Goal: Task Accomplishment & Management: Use online tool/utility

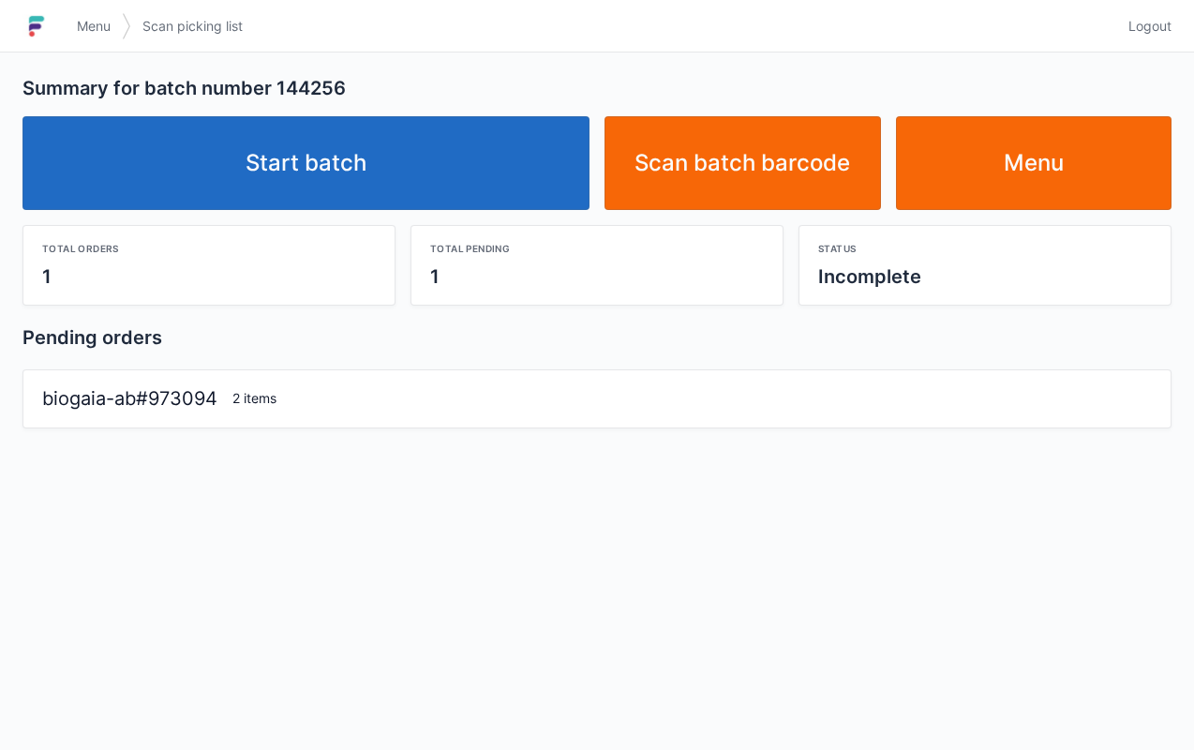
click at [429, 143] on link "Start batch" at bounding box center [305, 163] width 567 height 94
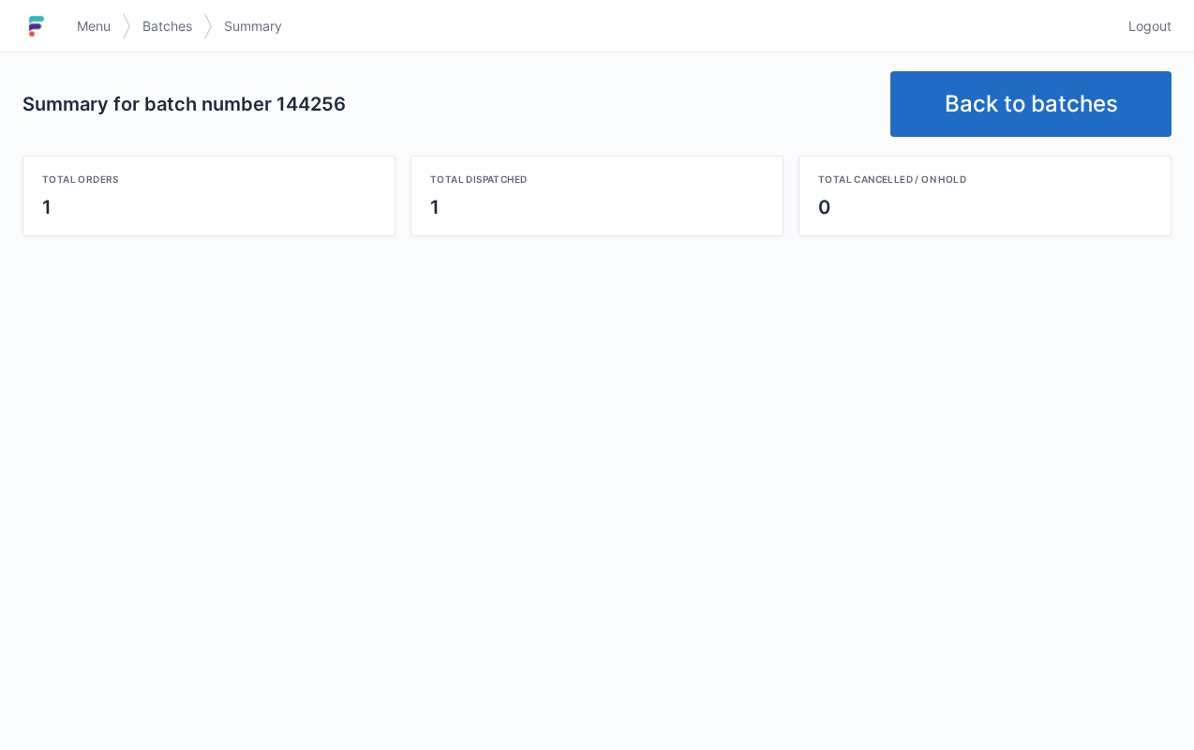
click at [960, 103] on link "Back to batches" at bounding box center [1030, 104] width 281 height 66
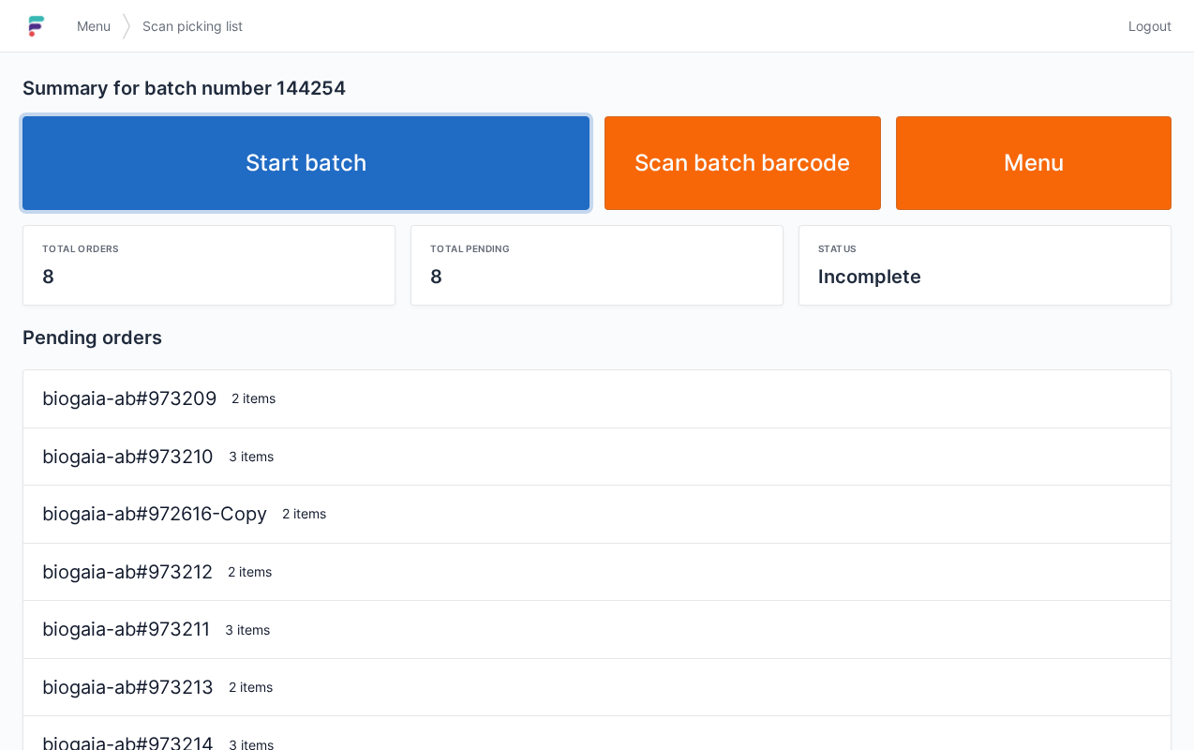
click at [416, 157] on link "Start batch" at bounding box center [305, 163] width 567 height 94
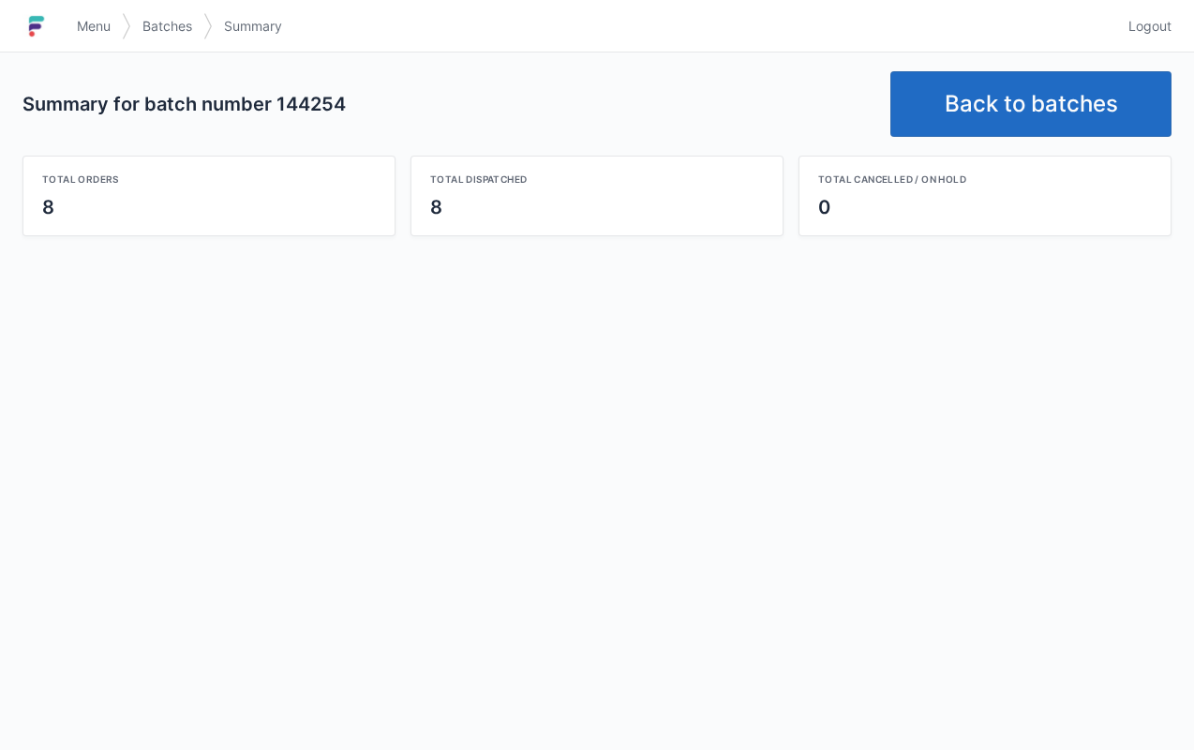
click at [1004, 91] on link "Back to batches" at bounding box center [1030, 104] width 281 height 66
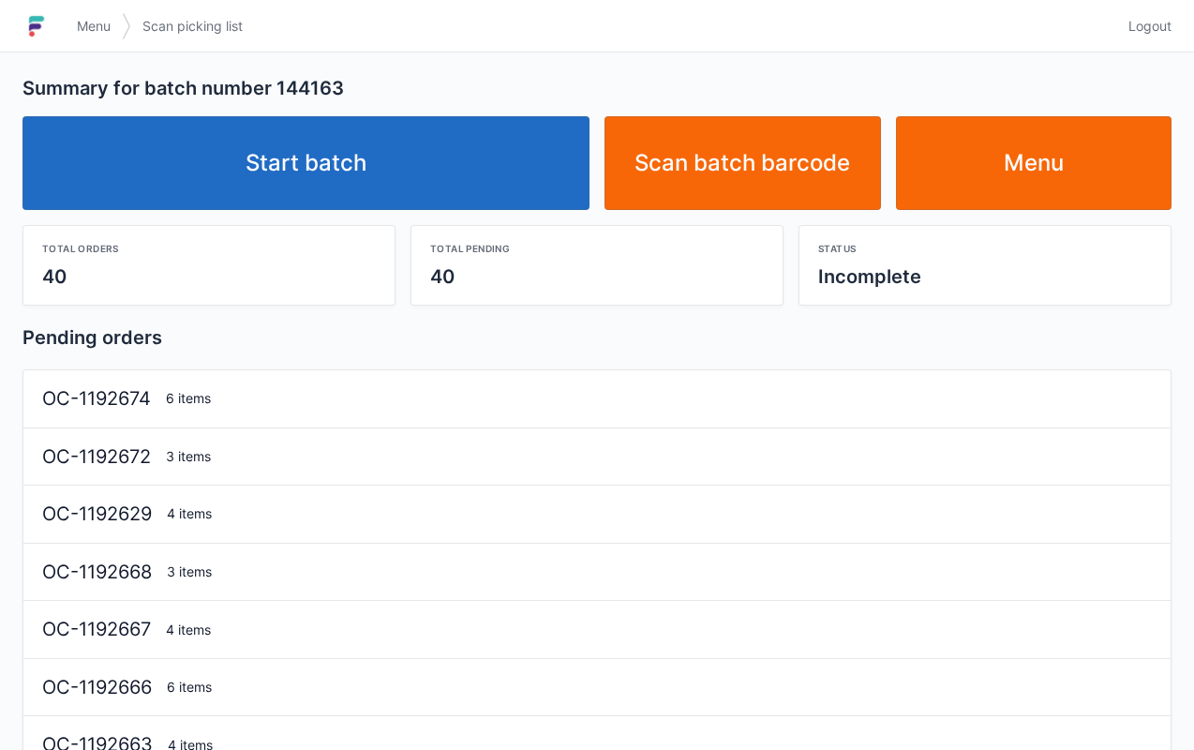
click at [442, 179] on link "Start batch" at bounding box center [305, 163] width 567 height 94
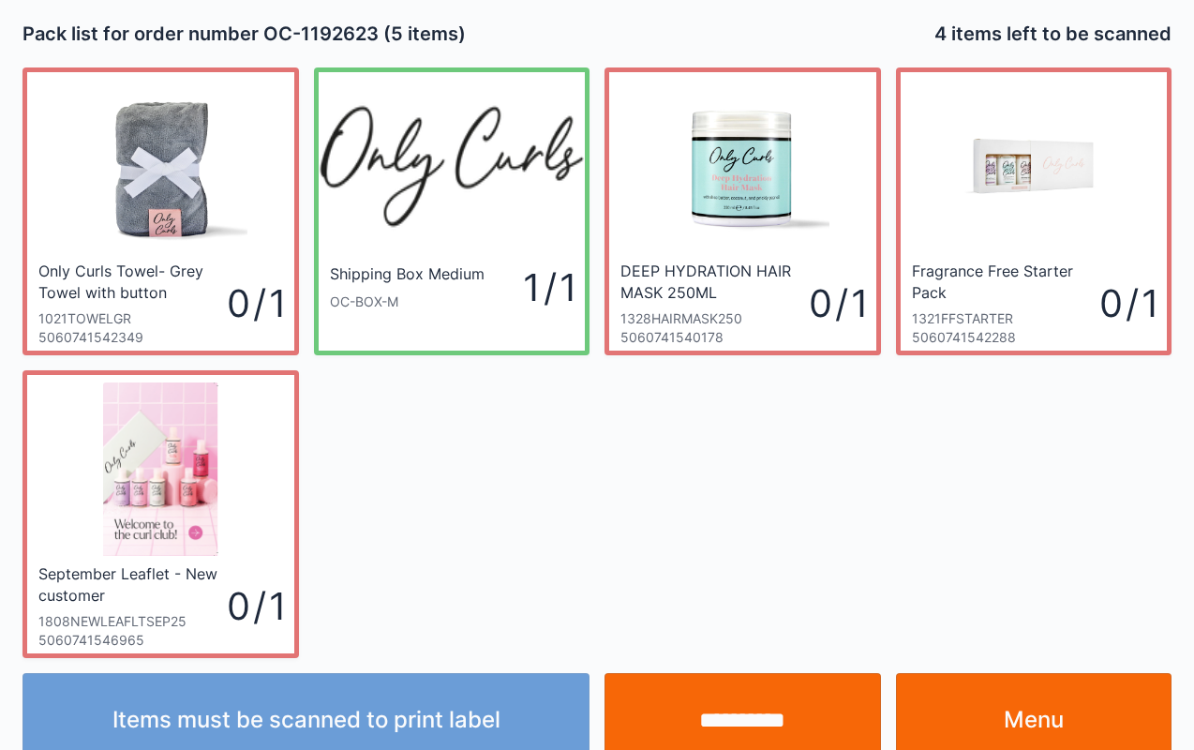
click at [1088, 694] on link "Menu" at bounding box center [1034, 720] width 276 height 94
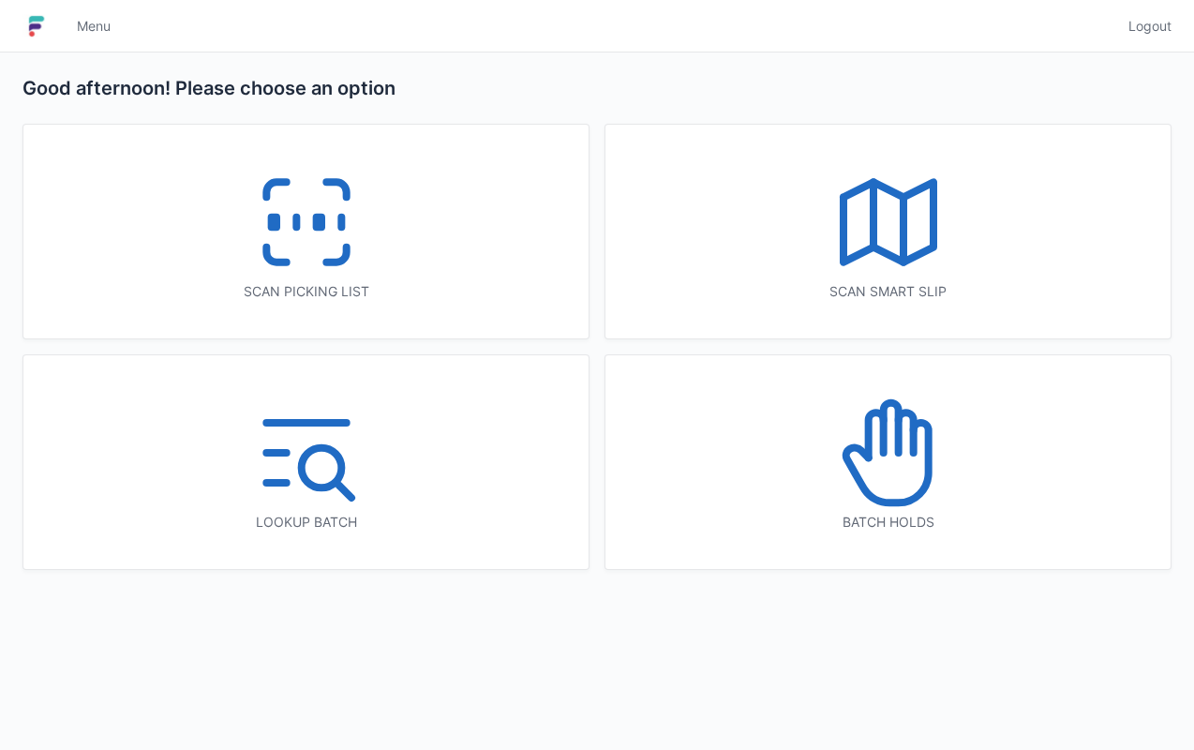
click at [359, 261] on icon at bounding box center [306, 222] width 120 height 120
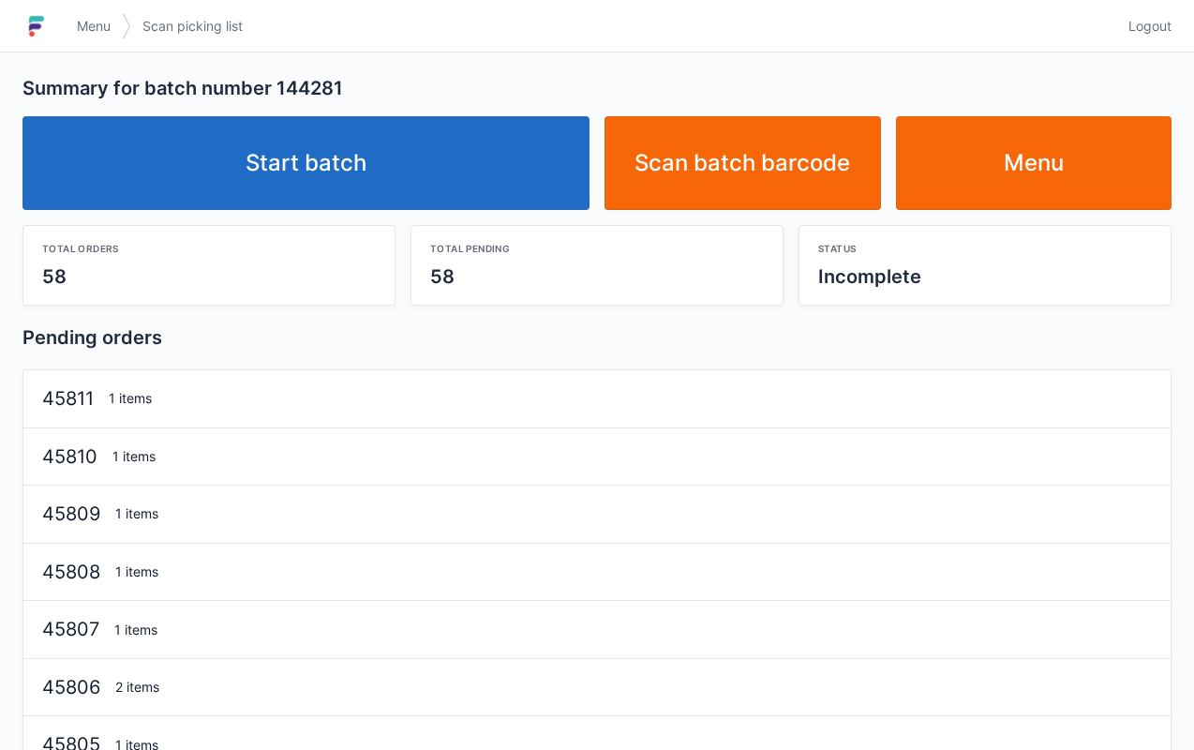
click at [483, 157] on link "Start batch" at bounding box center [305, 163] width 567 height 94
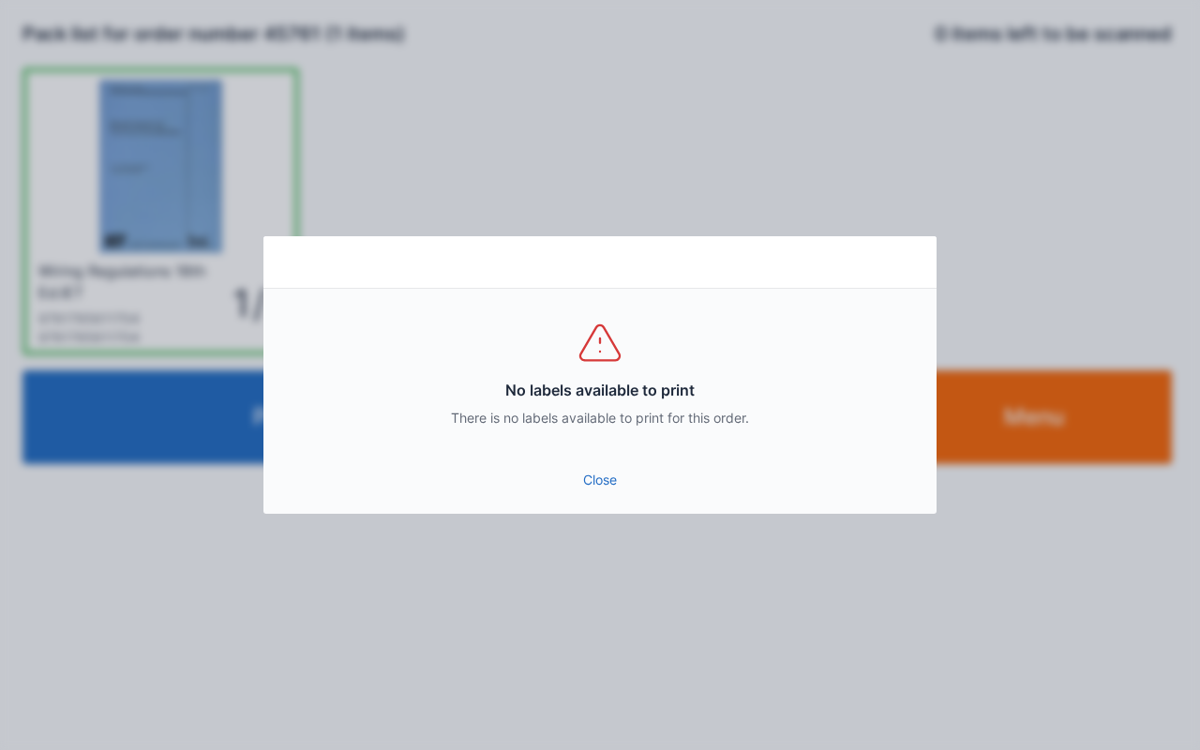
click at [594, 489] on link "Close" at bounding box center [599, 480] width 643 height 34
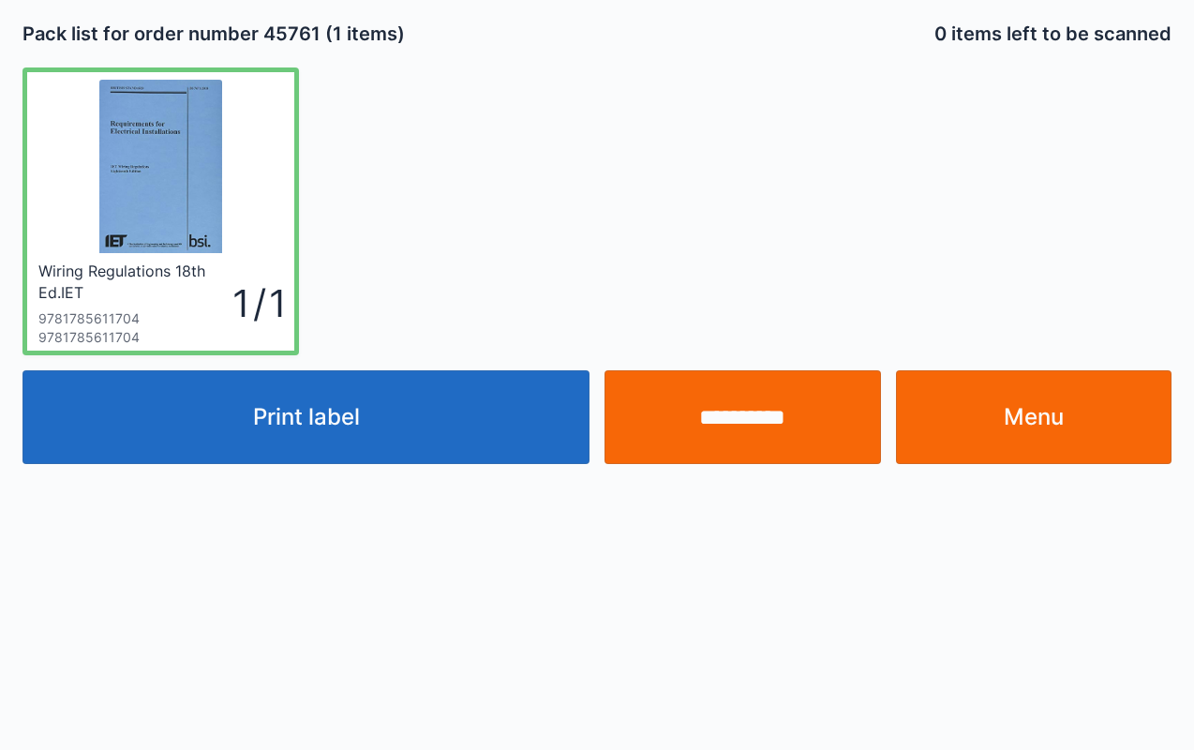
click at [1027, 424] on link "Menu" at bounding box center [1034, 417] width 276 height 94
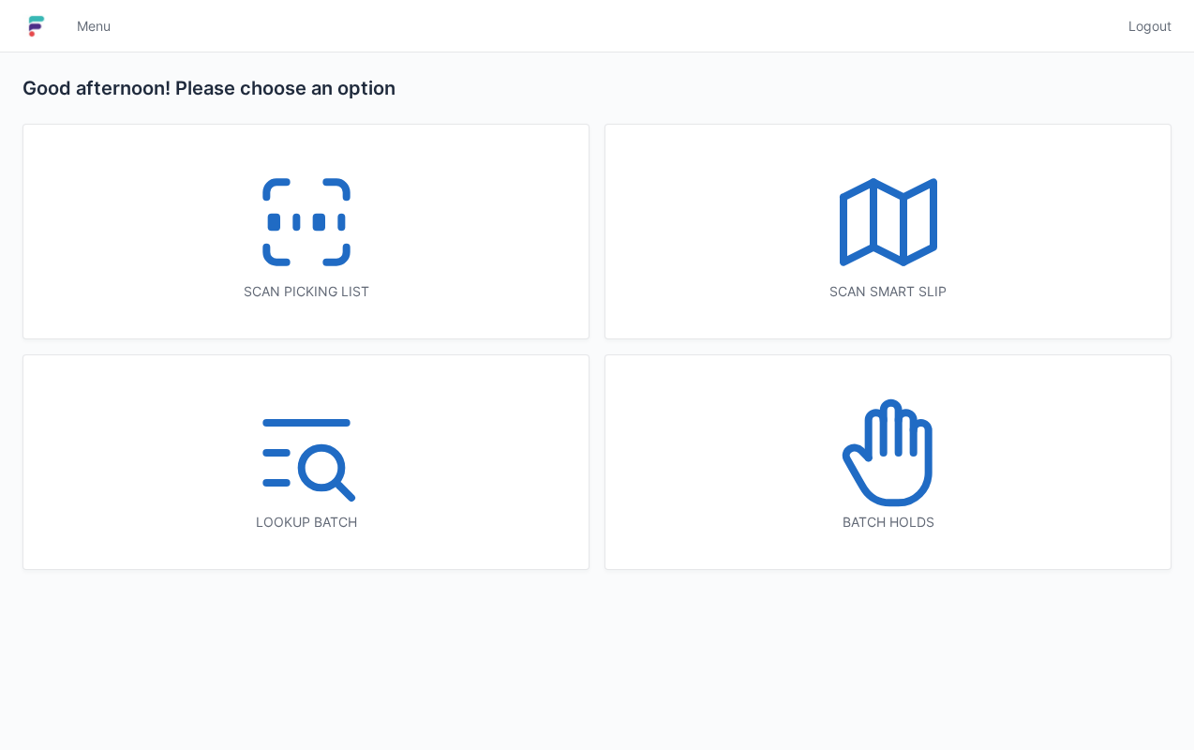
click at [366, 249] on icon at bounding box center [306, 222] width 120 height 120
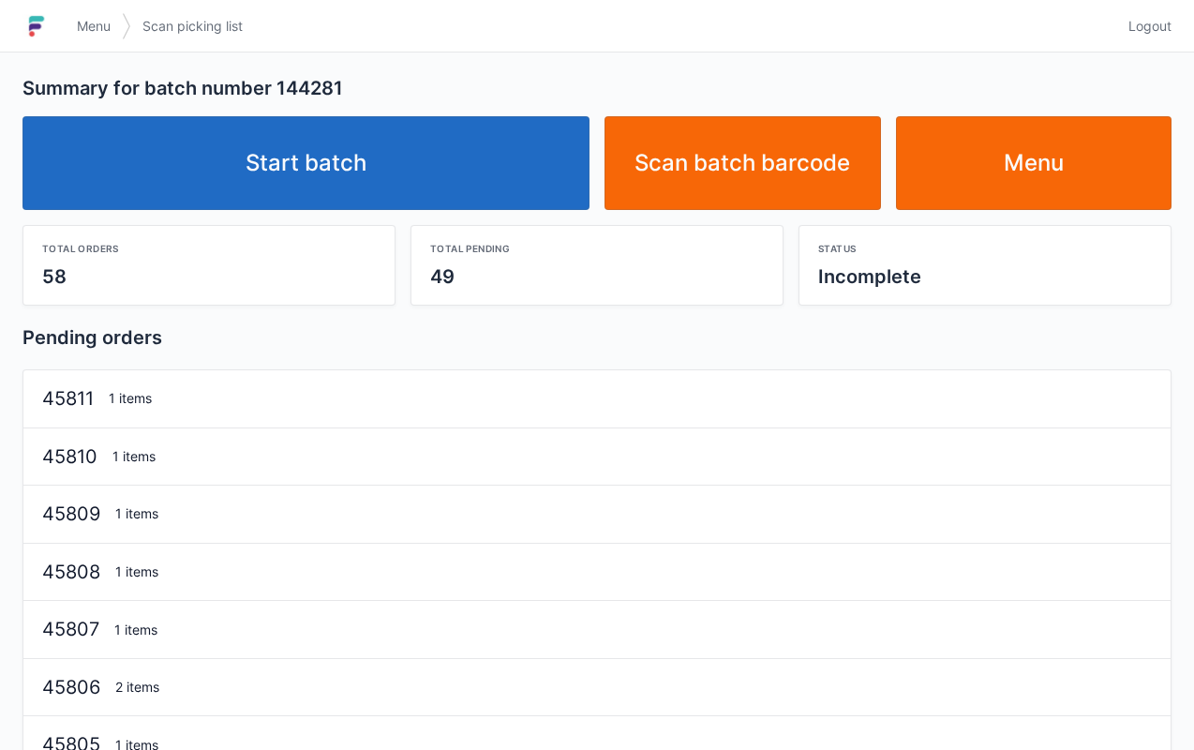
click at [513, 162] on link "Start batch" at bounding box center [305, 163] width 567 height 94
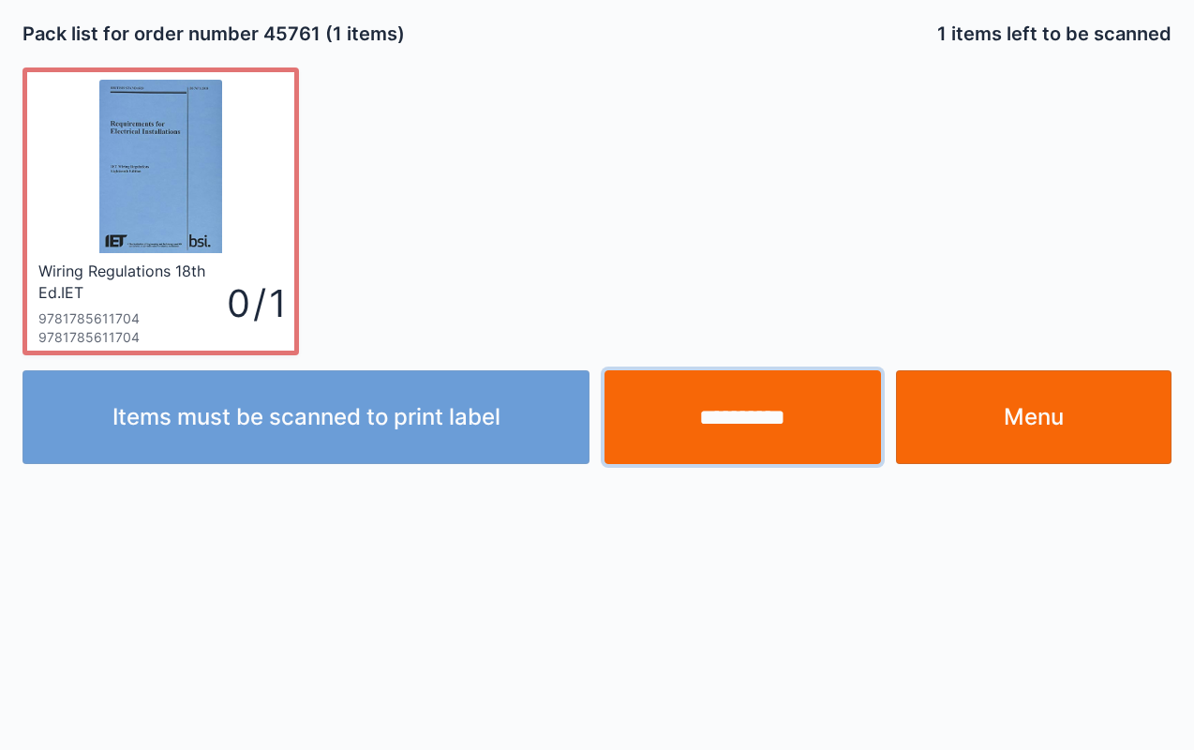
click at [754, 441] on input "**********" at bounding box center [743, 417] width 276 height 94
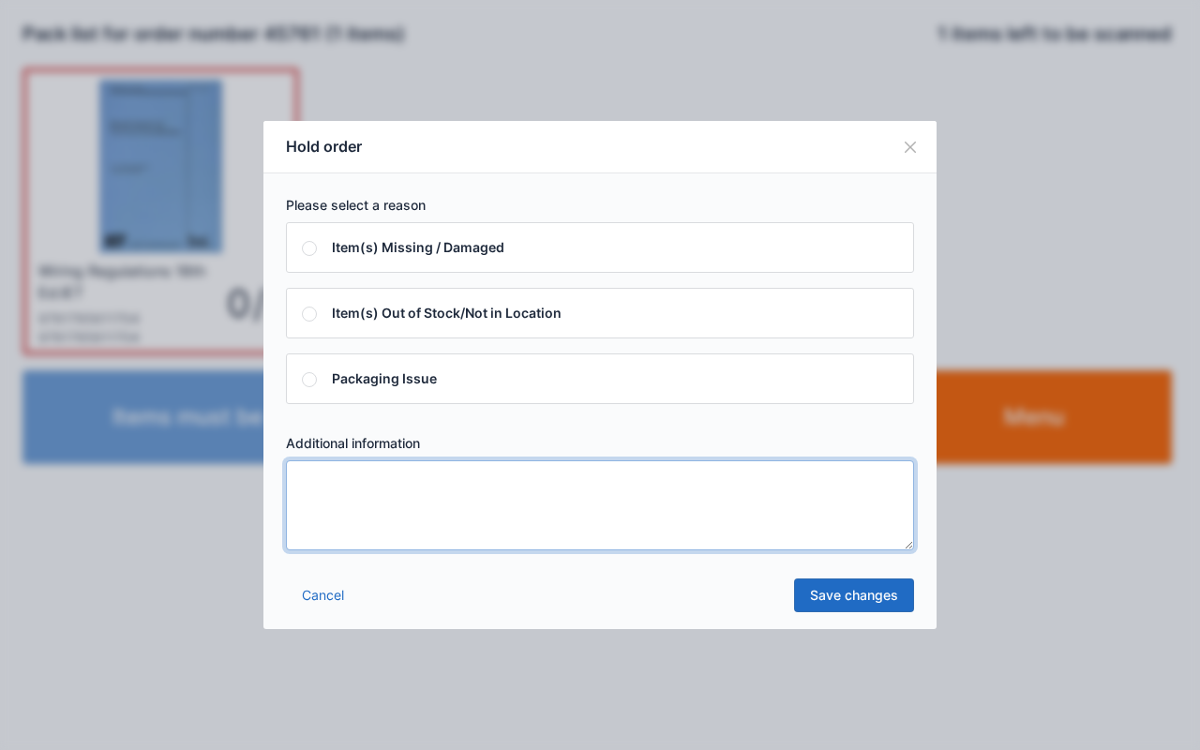
click at [771, 519] on textarea at bounding box center [600, 505] width 628 height 90
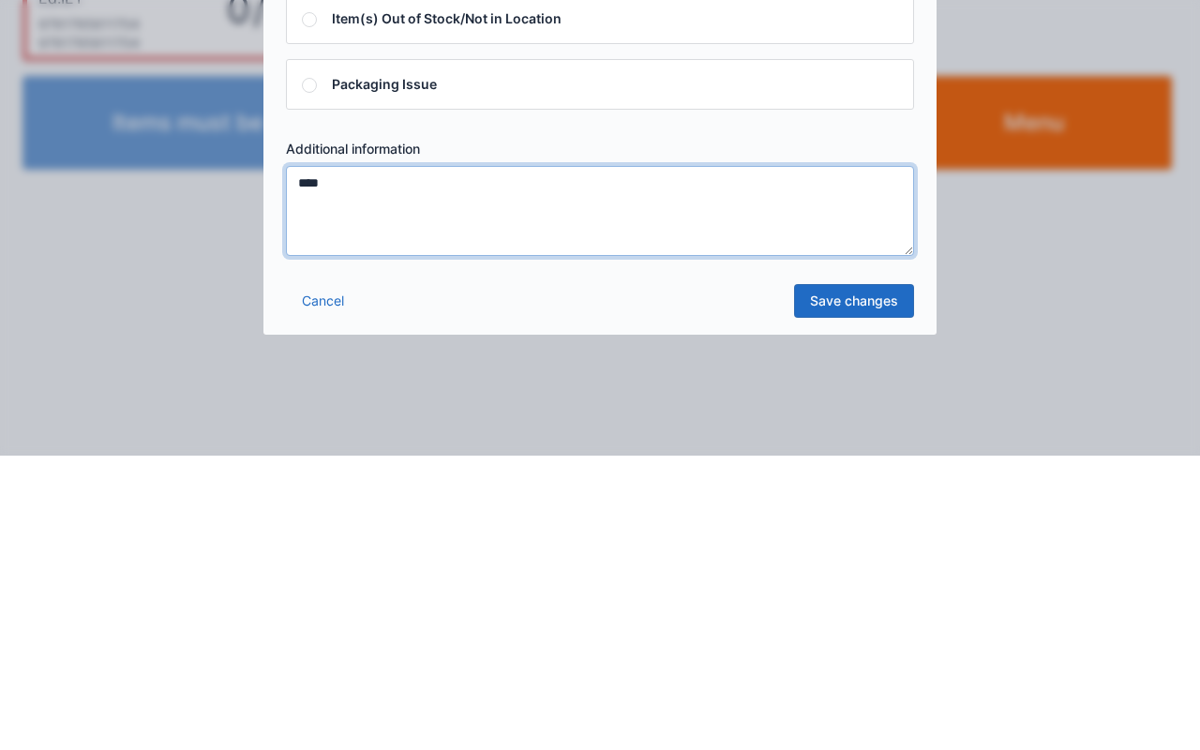
type textarea "****"
click at [851, 578] on link "Save changes" at bounding box center [854, 595] width 120 height 34
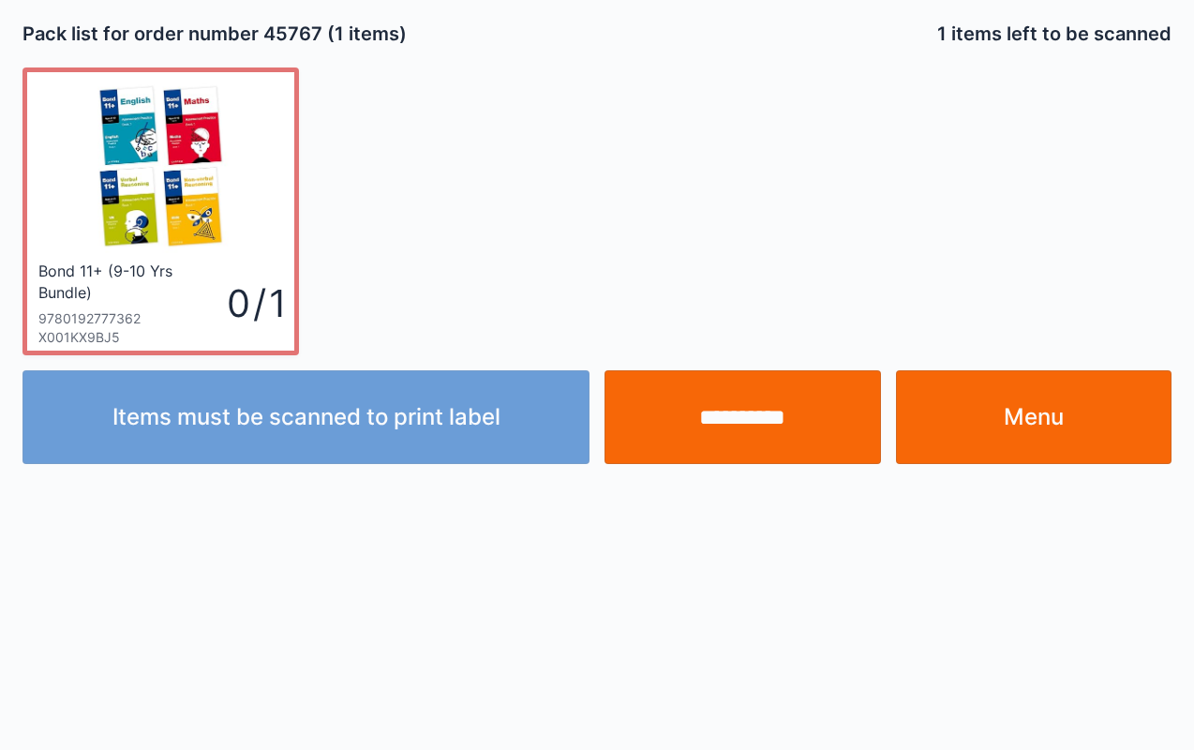
click at [1078, 427] on link "Menu" at bounding box center [1034, 417] width 276 height 94
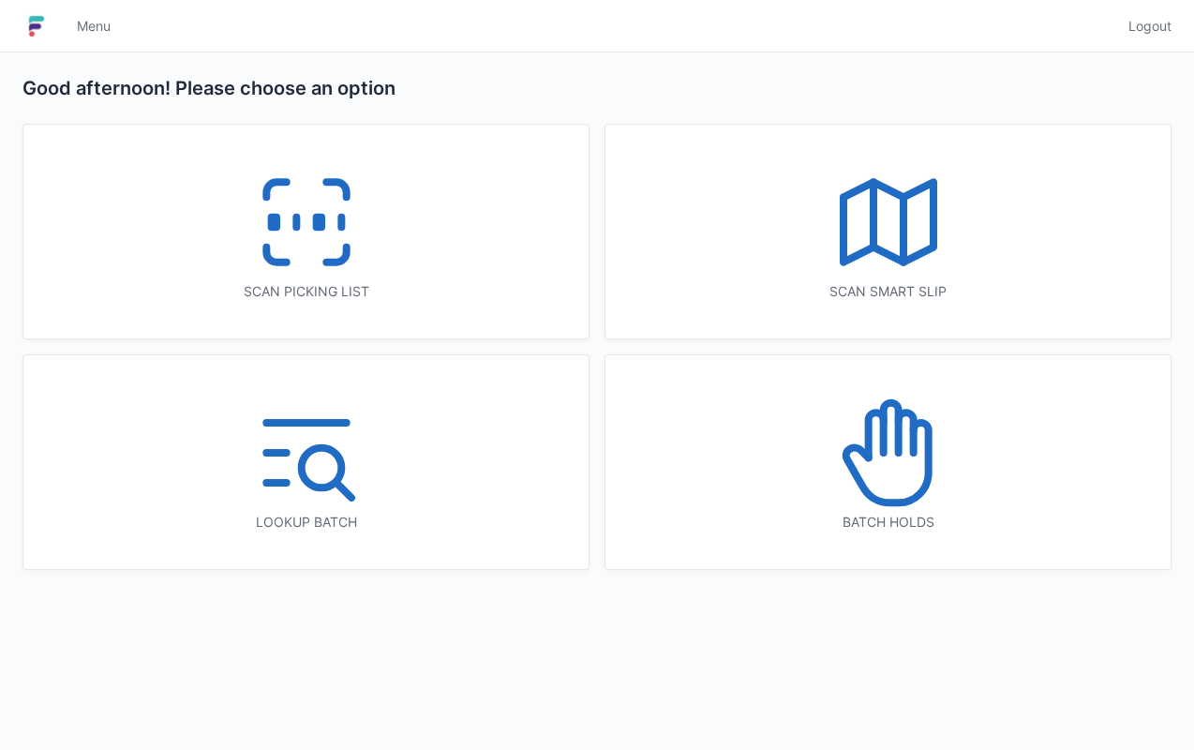
click at [988, 521] on div "Batch holds" at bounding box center [888, 522] width 490 height 19
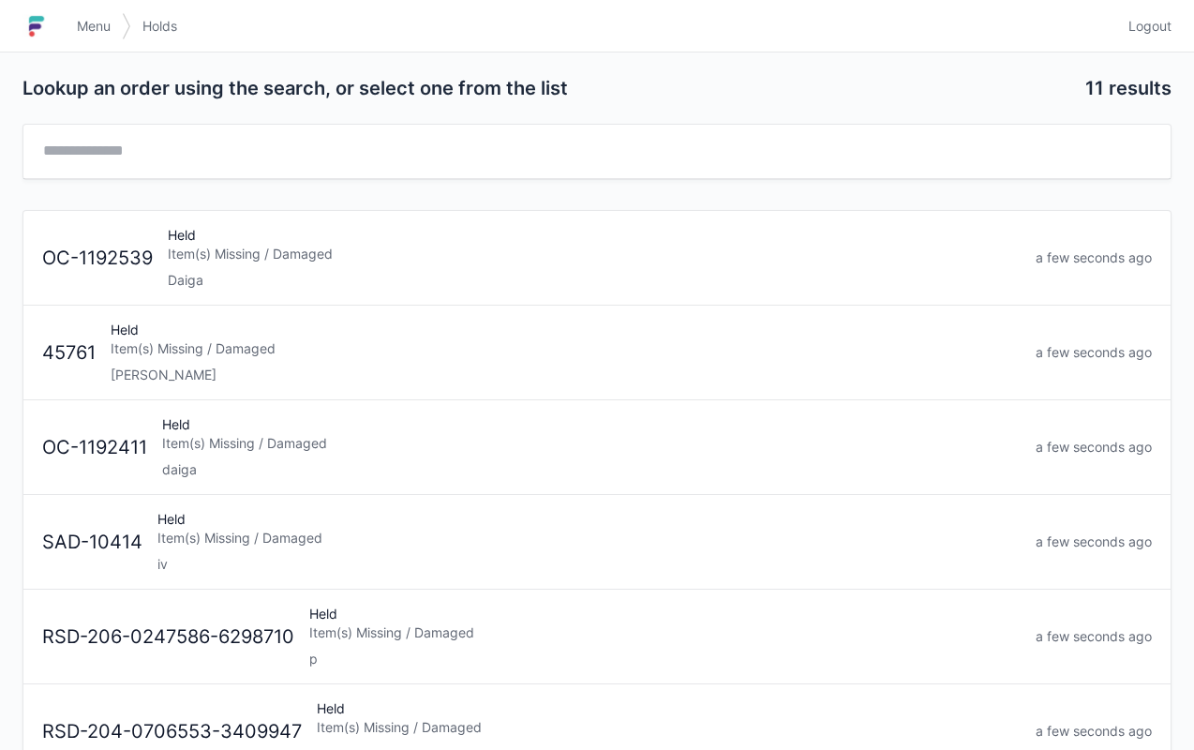
click at [573, 339] on div "Item(s) Missing / Damaged" at bounding box center [566, 348] width 910 height 19
click at [103, 12] on link "Menu" at bounding box center [94, 26] width 56 height 34
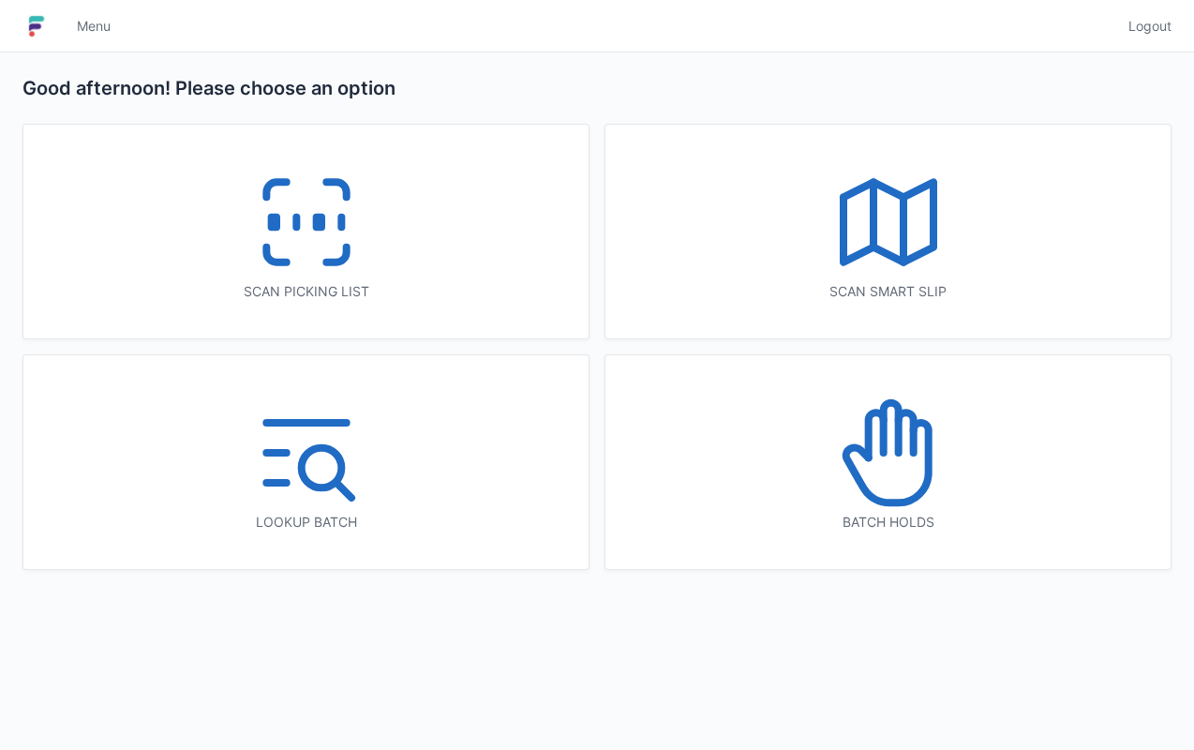
click at [364, 247] on icon at bounding box center [306, 222] width 120 height 120
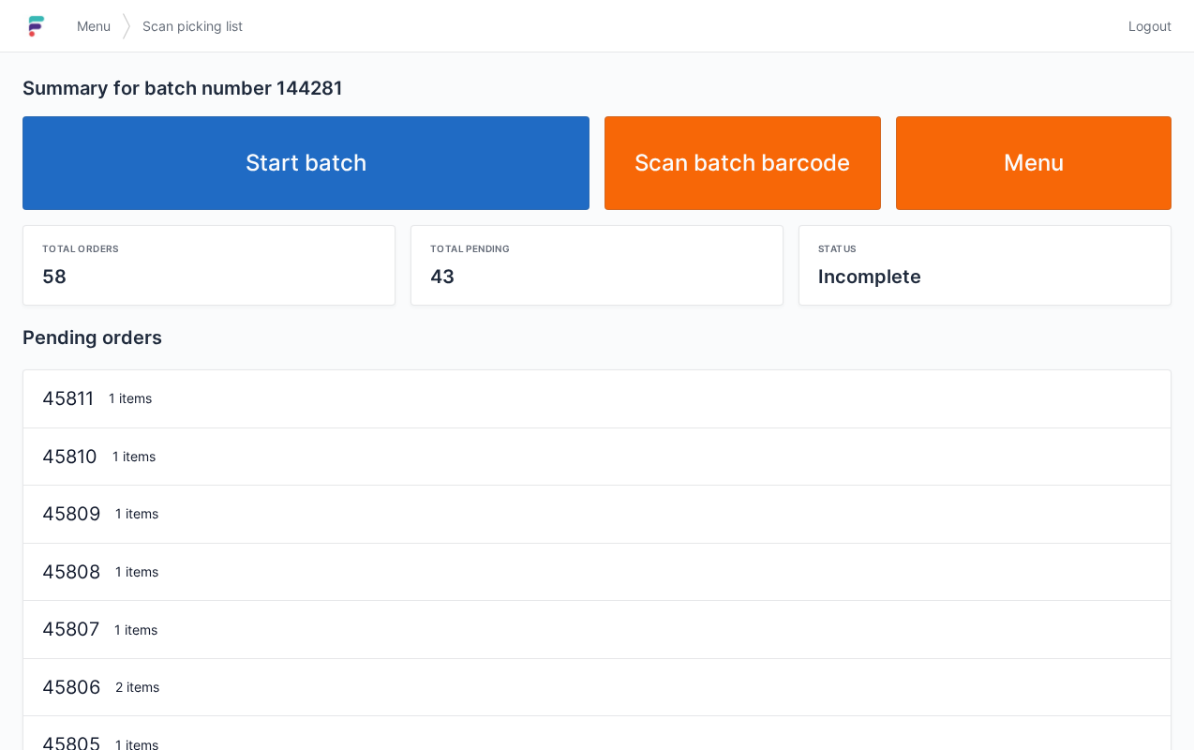
click at [414, 171] on link "Start batch" at bounding box center [305, 163] width 567 height 94
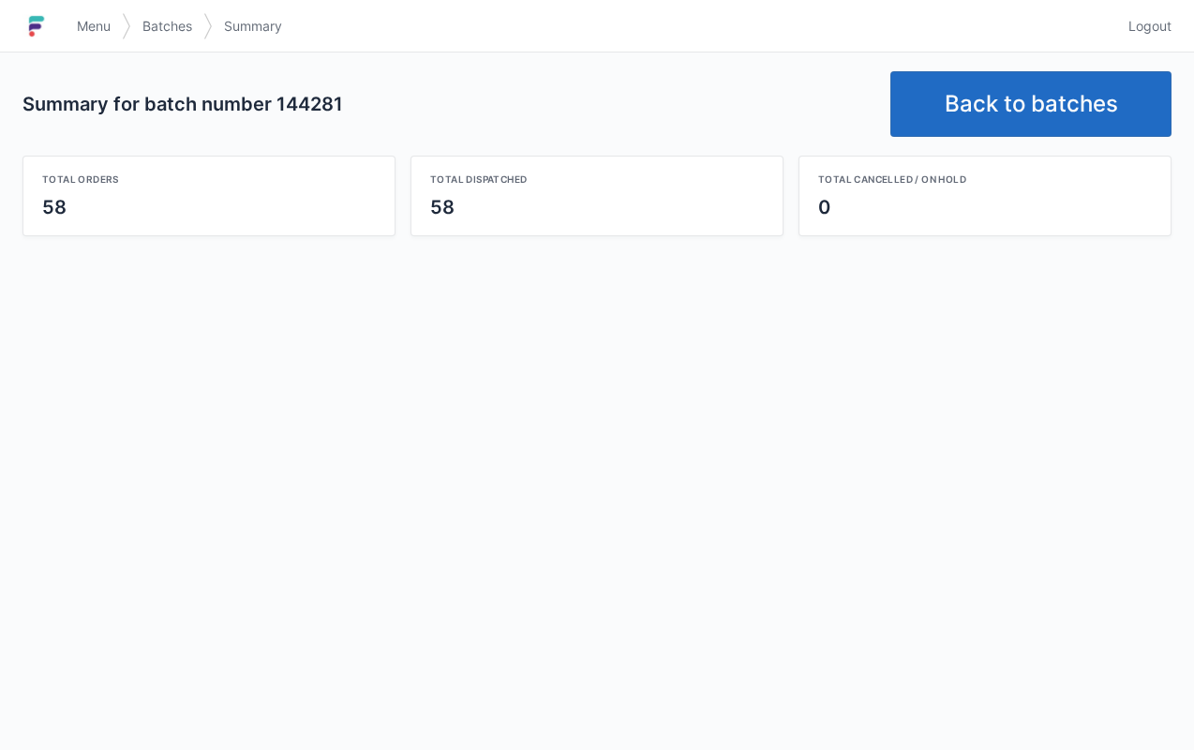
click at [992, 111] on link "Back to batches" at bounding box center [1030, 104] width 281 height 66
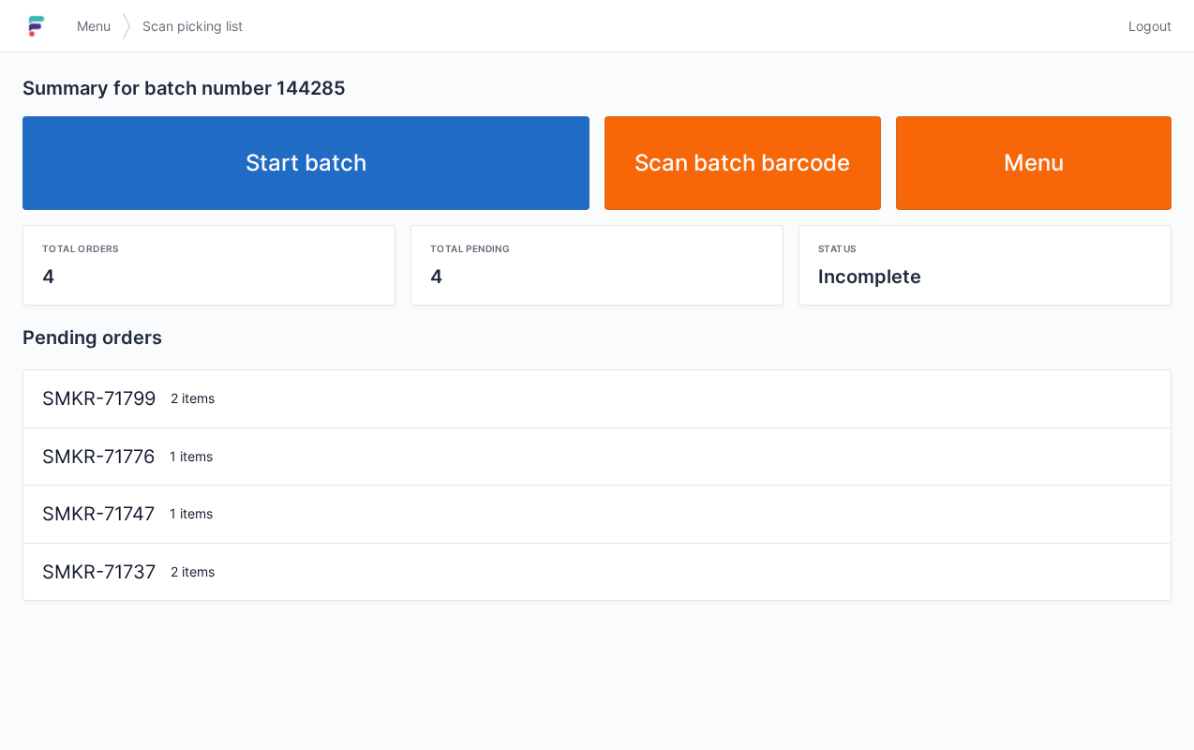
click at [481, 167] on link "Start batch" at bounding box center [305, 163] width 567 height 94
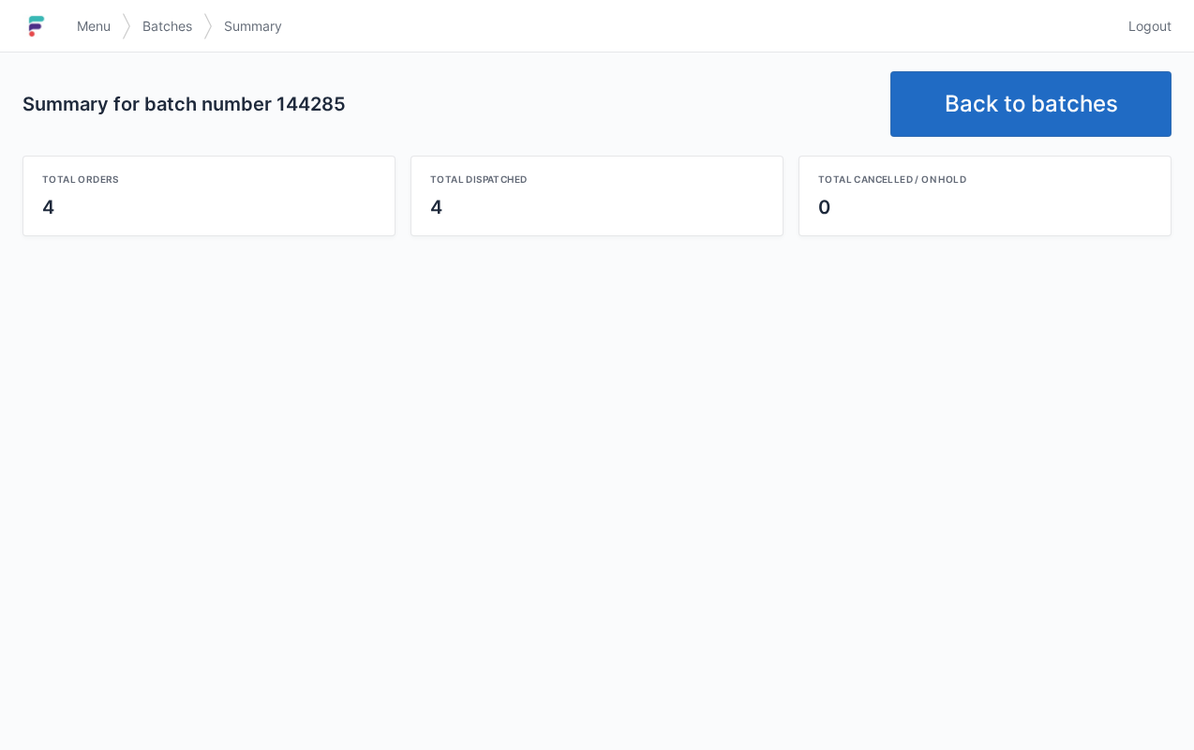
click at [1012, 112] on link "Back to batches" at bounding box center [1030, 104] width 281 height 66
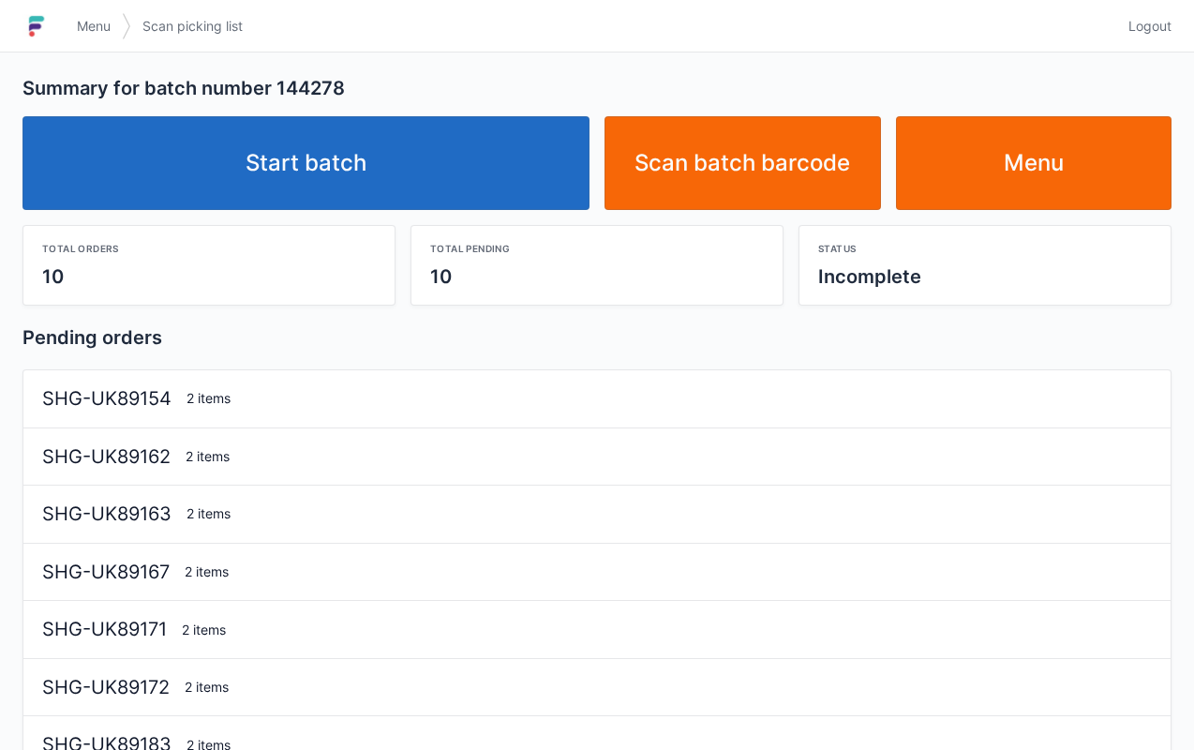
click at [481, 157] on link "Start batch" at bounding box center [305, 163] width 567 height 94
